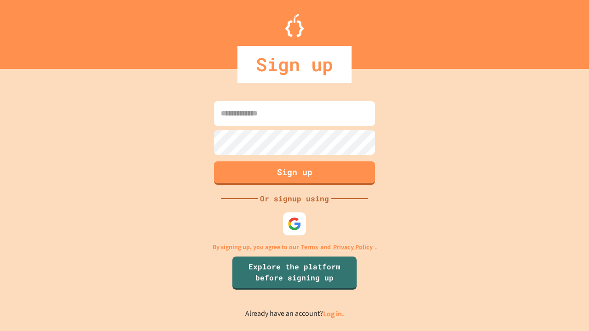
click at [334, 314] on link "Log in." at bounding box center [333, 314] width 21 height 10
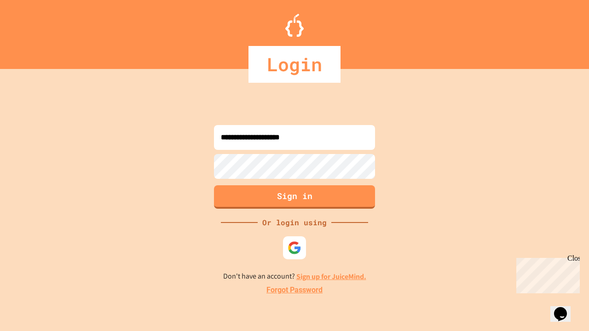
type input "**********"
